Goal: Task Accomplishment & Management: Complete application form

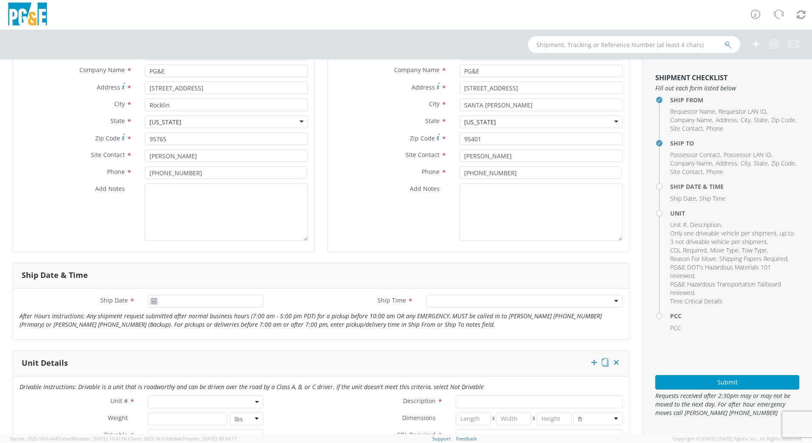
scroll to position [127, 0]
click at [150, 301] on icon at bounding box center [153, 300] width 7 height 7
click at [152, 298] on icon at bounding box center [153, 300] width 7 height 7
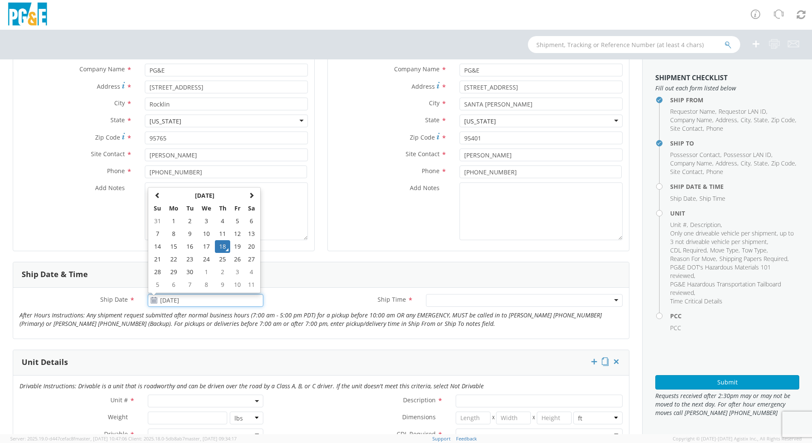
click at [180, 298] on input "[DATE]" at bounding box center [205, 300] width 115 height 13
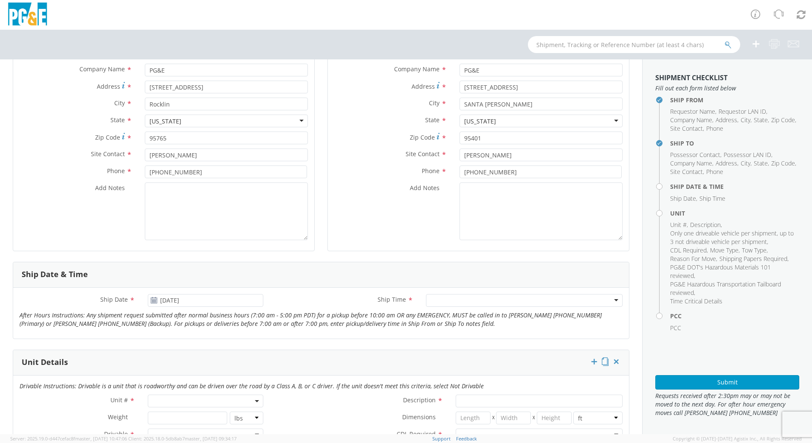
click at [606, 301] on div at bounding box center [524, 300] width 197 height 13
click at [229, 301] on input "[DATE]" at bounding box center [205, 300] width 115 height 13
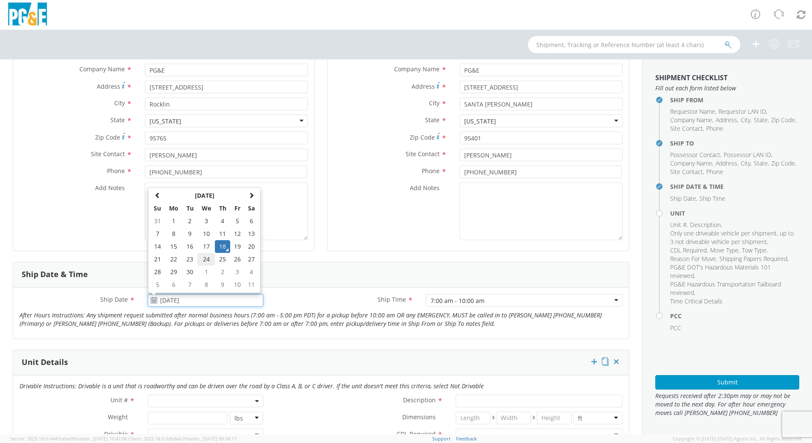
click at [202, 260] on td "24" at bounding box center [206, 259] width 18 height 13
type input "[DATE]"
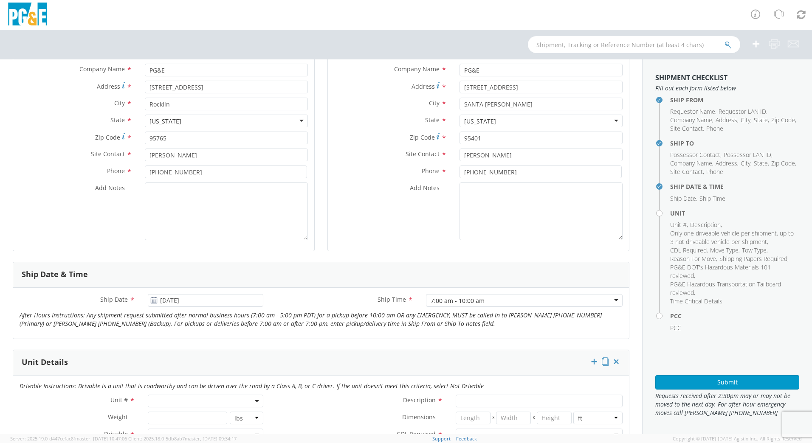
click at [307, 299] on label "Ship Time *" at bounding box center [344, 299] width 149 height 11
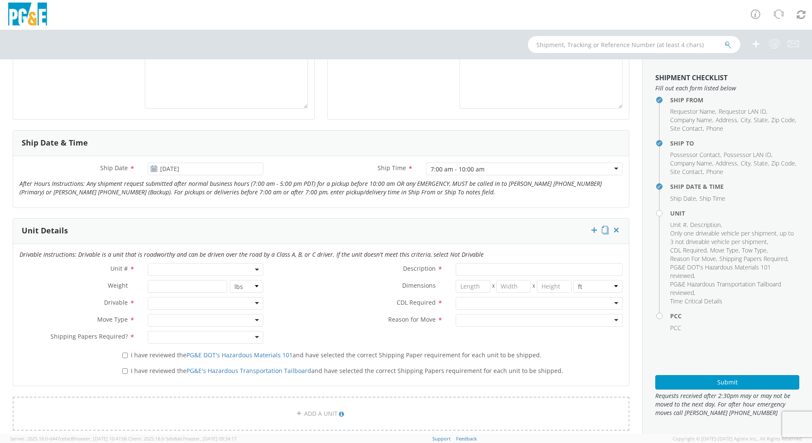
scroll to position [297, 0]
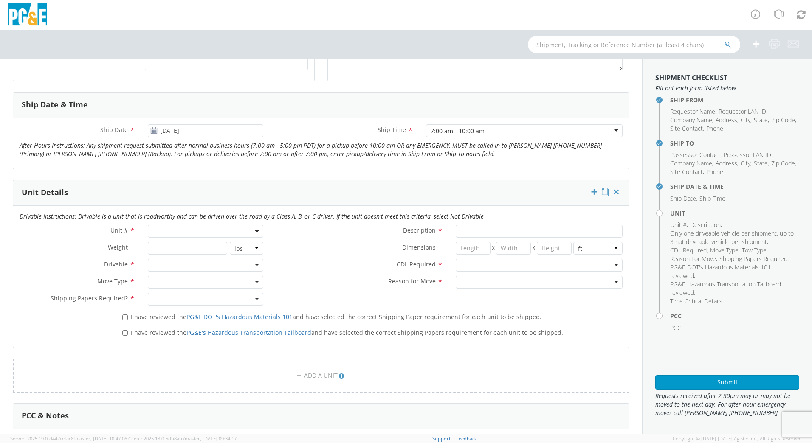
click at [183, 233] on span at bounding box center [205, 231] width 115 height 13
click at [183, 248] on input "search" at bounding box center [205, 245] width 110 height 13
click at [183, 248] on input "B32249" at bounding box center [205, 245] width 110 height 13
type input "B32249"
type input "PICKUP; COMPACT 4X2"
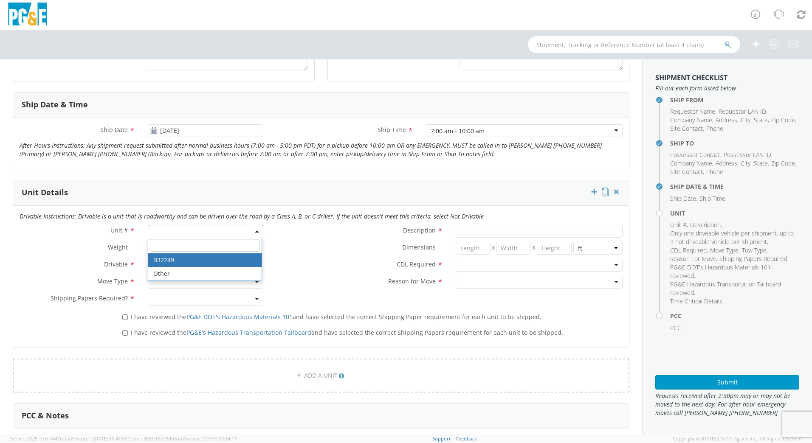
type input "5400"
select select "B32249"
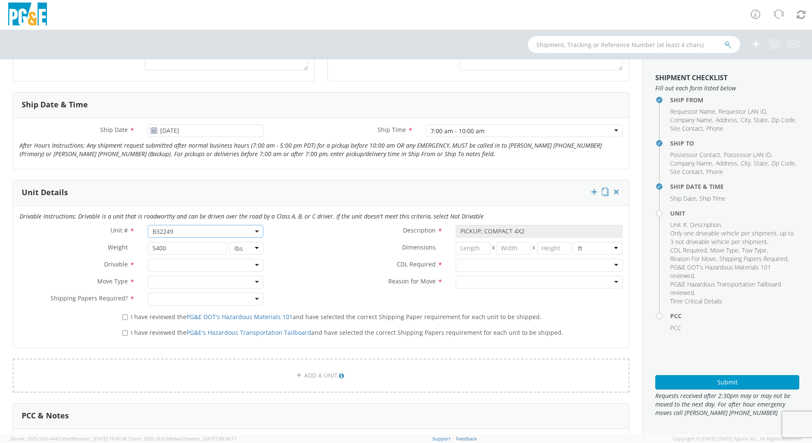
click at [316, 242] on label "Dimensions *" at bounding box center [360, 247] width 180 height 11
click at [253, 265] on div at bounding box center [205, 265] width 115 height 13
click at [258, 279] on div at bounding box center [205, 282] width 115 height 13
click at [251, 300] on div at bounding box center [205, 299] width 115 height 13
click at [124, 319] on input "I have reviewed the PG&E DOT's Hazardous Materials 101 and have selected the co…" at bounding box center [125, 318] width 6 height 6
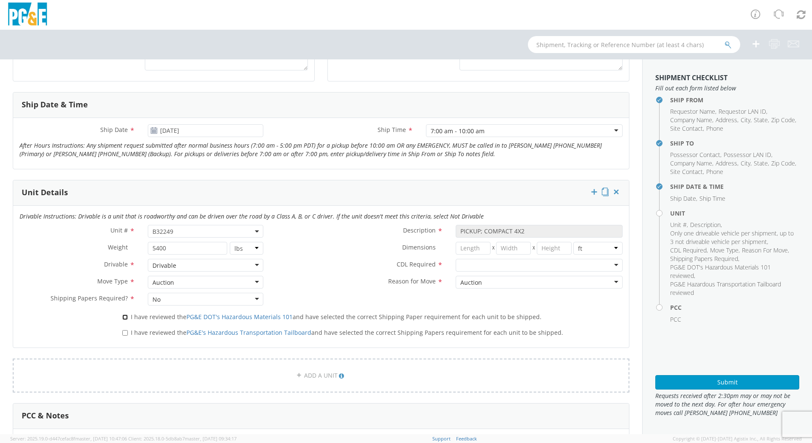
checkbox input "true"
click at [123, 332] on input "I have reviewed the PG&E's Hazardous Transportation Tailboard and have selected…" at bounding box center [125, 333] width 6 height 6
checkbox input "true"
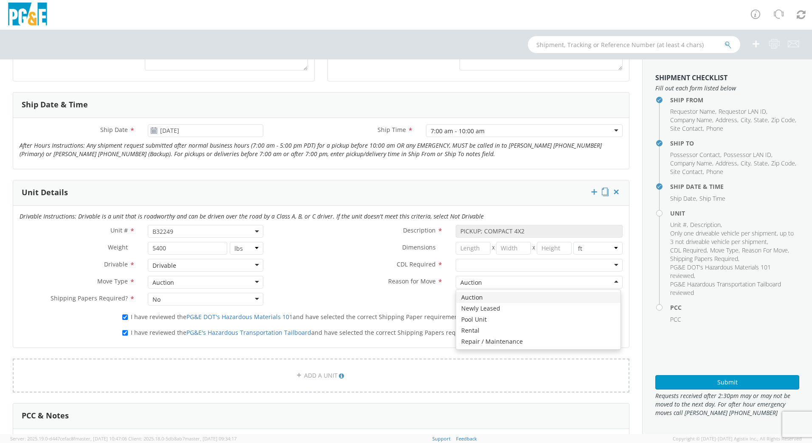
click at [610, 283] on div "Auction" at bounding box center [539, 282] width 167 height 13
click at [609, 266] on div at bounding box center [539, 265] width 167 height 13
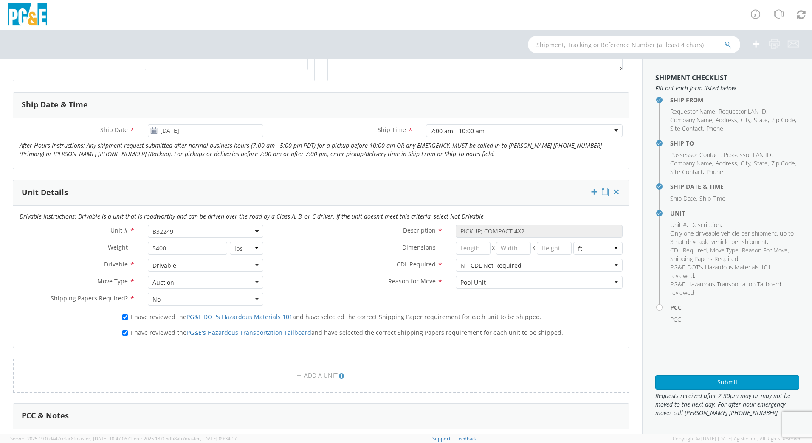
click at [340, 282] on label "Reason for Move *" at bounding box center [360, 281] width 180 height 11
click at [300, 174] on form "Ship From Location Location * [GEOGRAPHIC_DATA] CNG / LNG Operations Rocklin CN…" at bounding box center [321, 261] width 616 height 900
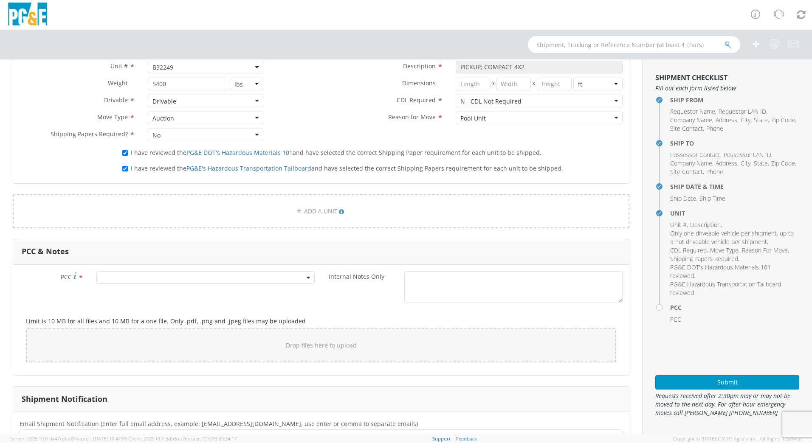
scroll to position [467, 0]
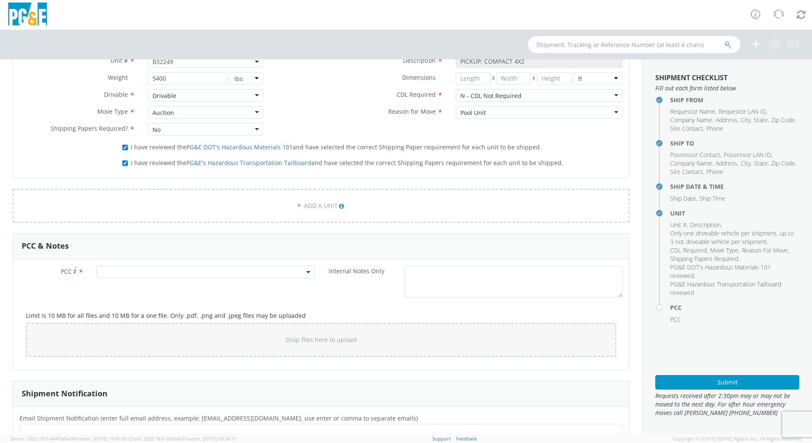
click at [210, 270] on span at bounding box center [205, 272] width 218 height 13
click at [203, 288] on input "number" at bounding box center [203, 286] width 211 height 13
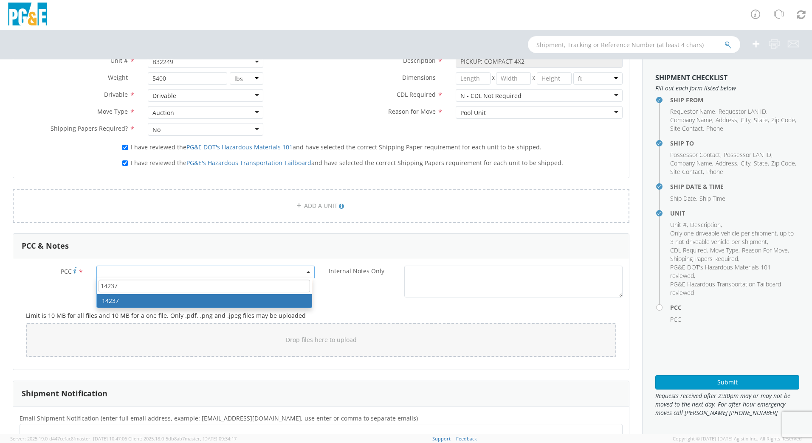
type input "14237"
select select "14237"
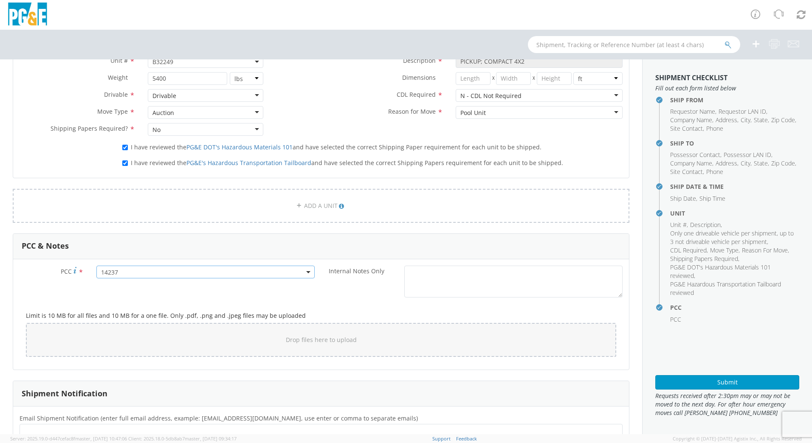
click at [343, 298] on div "Internal Notes Only *" at bounding box center [475, 284] width 308 height 36
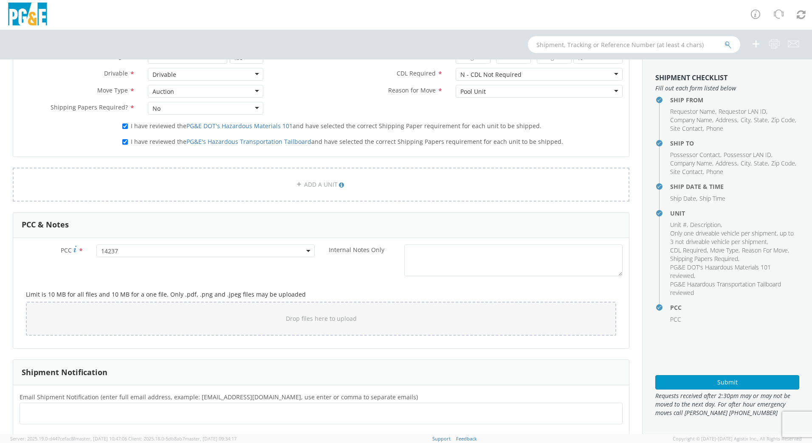
scroll to position [552, 0]
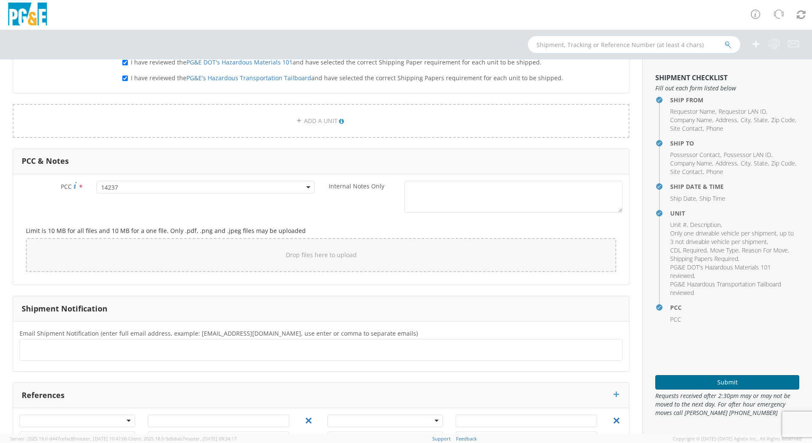
click at [724, 378] on button "Submit" at bounding box center [727, 382] width 144 height 14
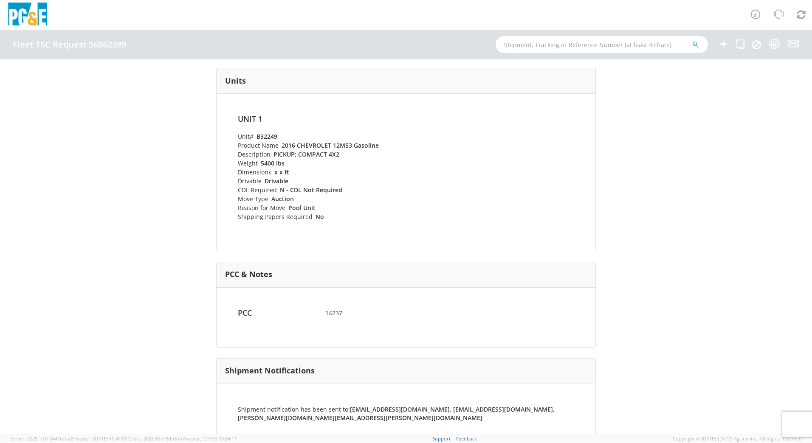
scroll to position [309, 0]
